Goal: Find specific page/section: Find specific page/section

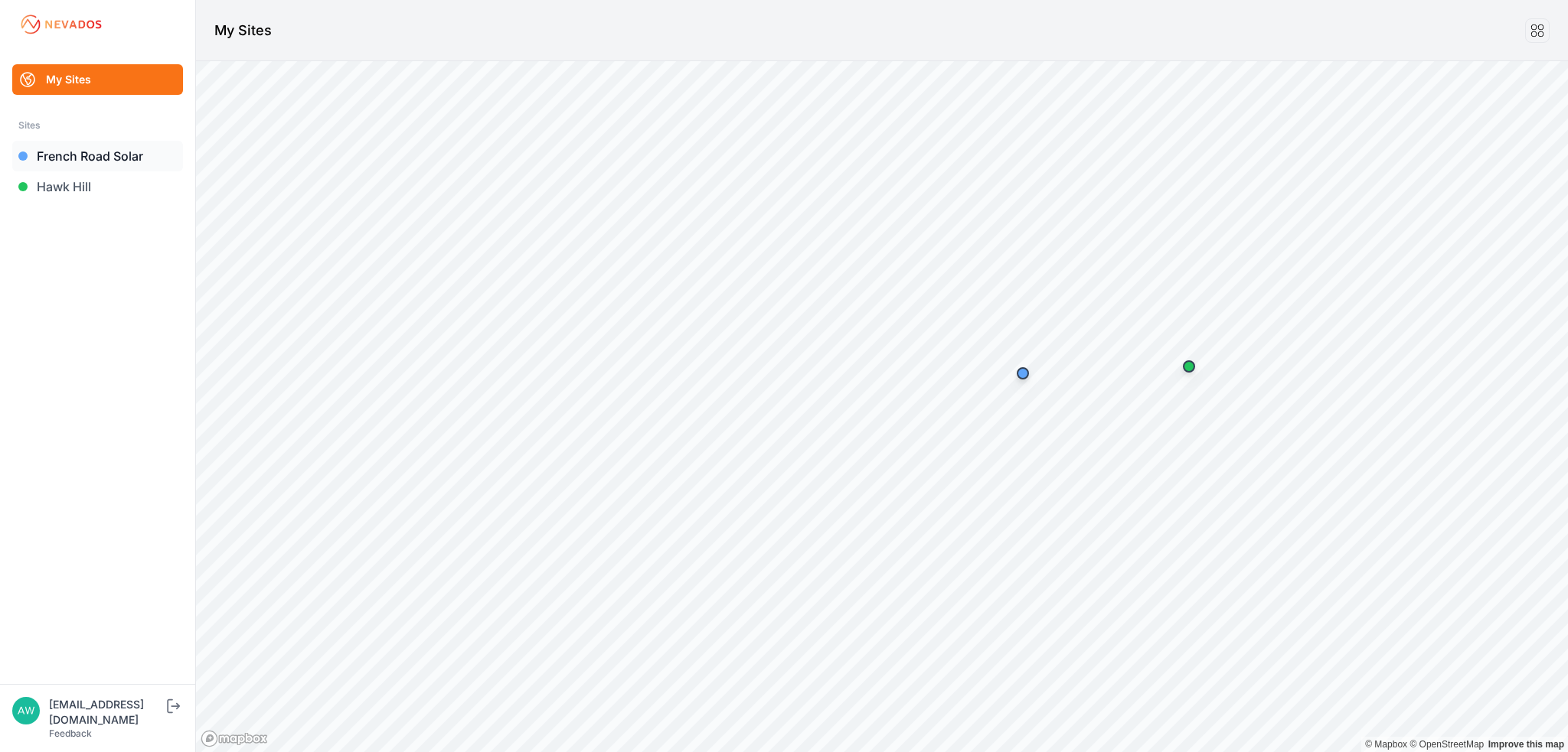
drag, startPoint x: 88, startPoint y: 159, endPoint x: 171, endPoint y: 141, distance: 84.9
click at [88, 159] on link "French Road Solar" at bounding box center [98, 156] width 171 height 31
